Goal: Task Accomplishment & Management: Use online tool/utility

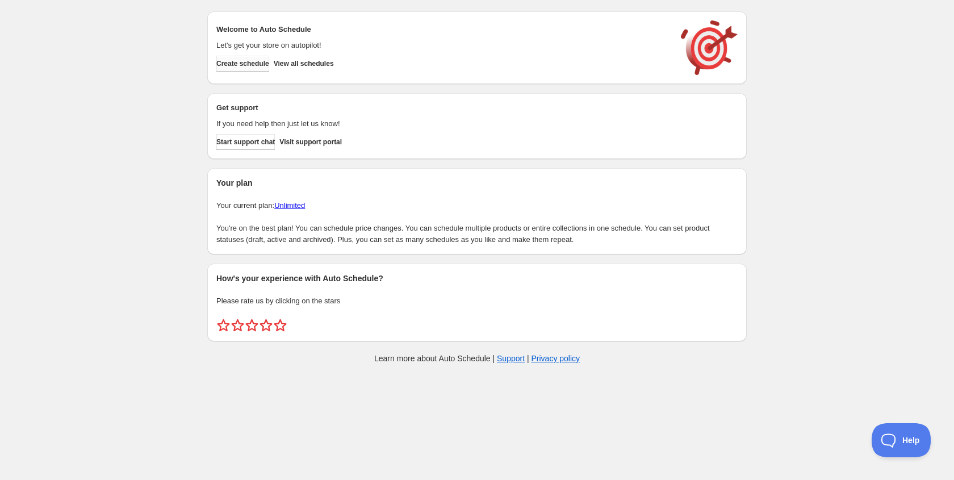
click at [260, 66] on span "Create schedule" at bounding box center [242, 63] width 53 height 9
click at [332, 68] on span "View all schedules" at bounding box center [304, 63] width 60 height 9
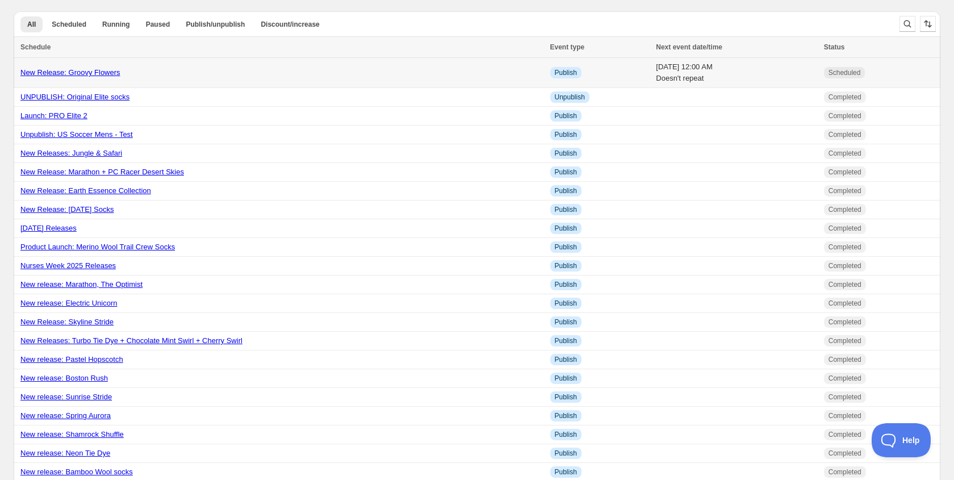
click at [110, 72] on link "New Release: Groovy Flowers" at bounding box center [70, 72] width 100 height 9
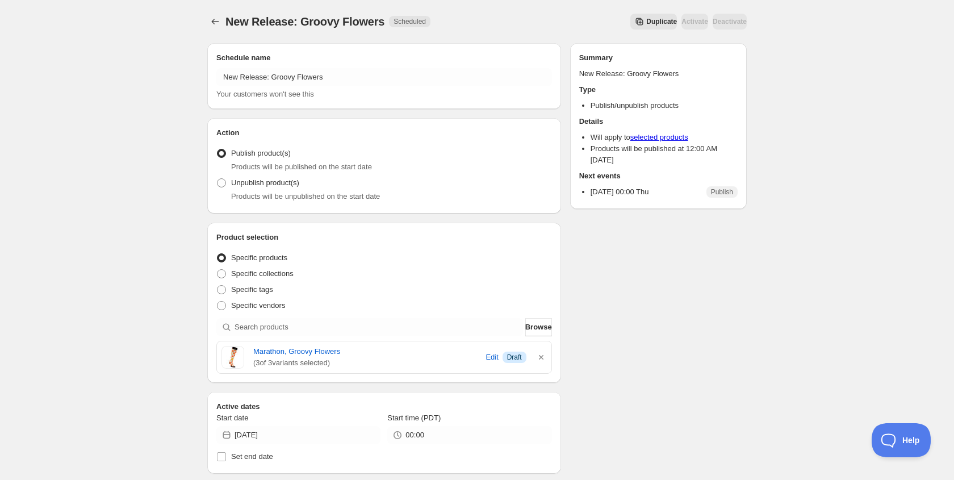
scroll to position [183, 0]
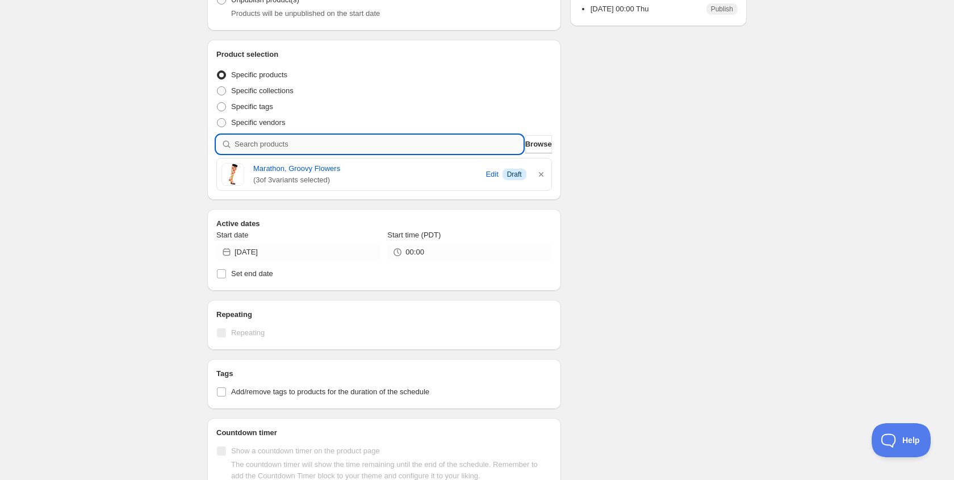
click at [284, 145] on input "search" at bounding box center [379, 144] width 289 height 18
type input "p"
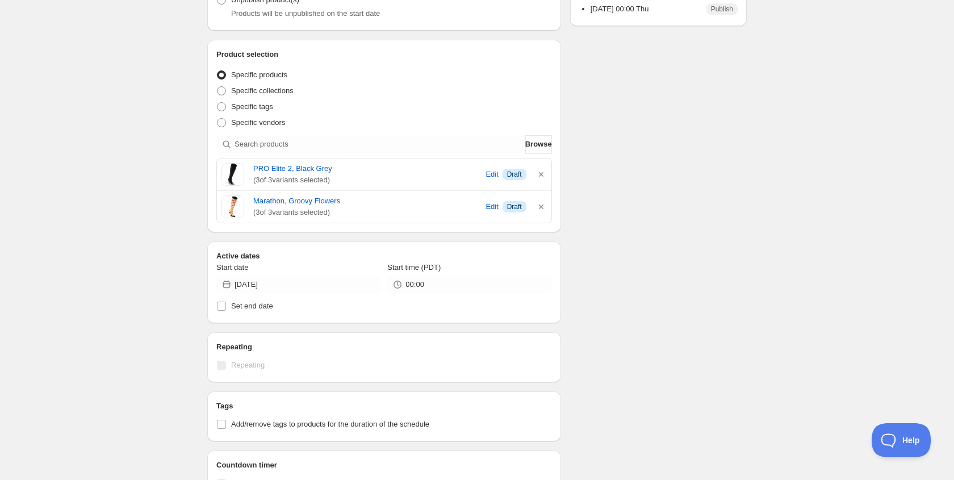
click at [105, 250] on div "New Release: Groovy Flowers. This page is ready New Release: Groovy Flowers Sch…" at bounding box center [477, 270] width 954 height 906
